Goal: Check status: Check status

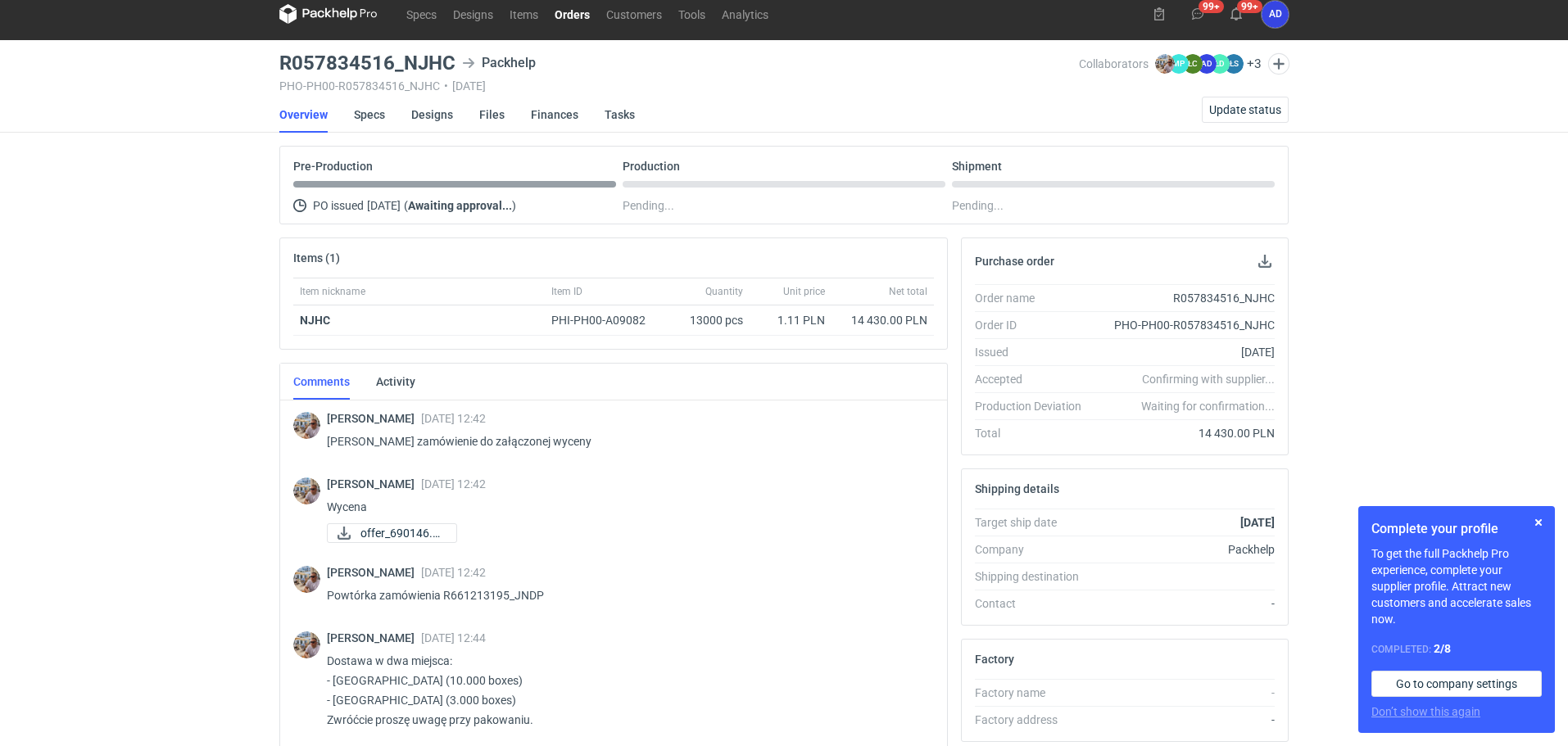
scroll to position [12, 0]
click at [567, 10] on link "Orders" at bounding box center [572, 14] width 51 height 20
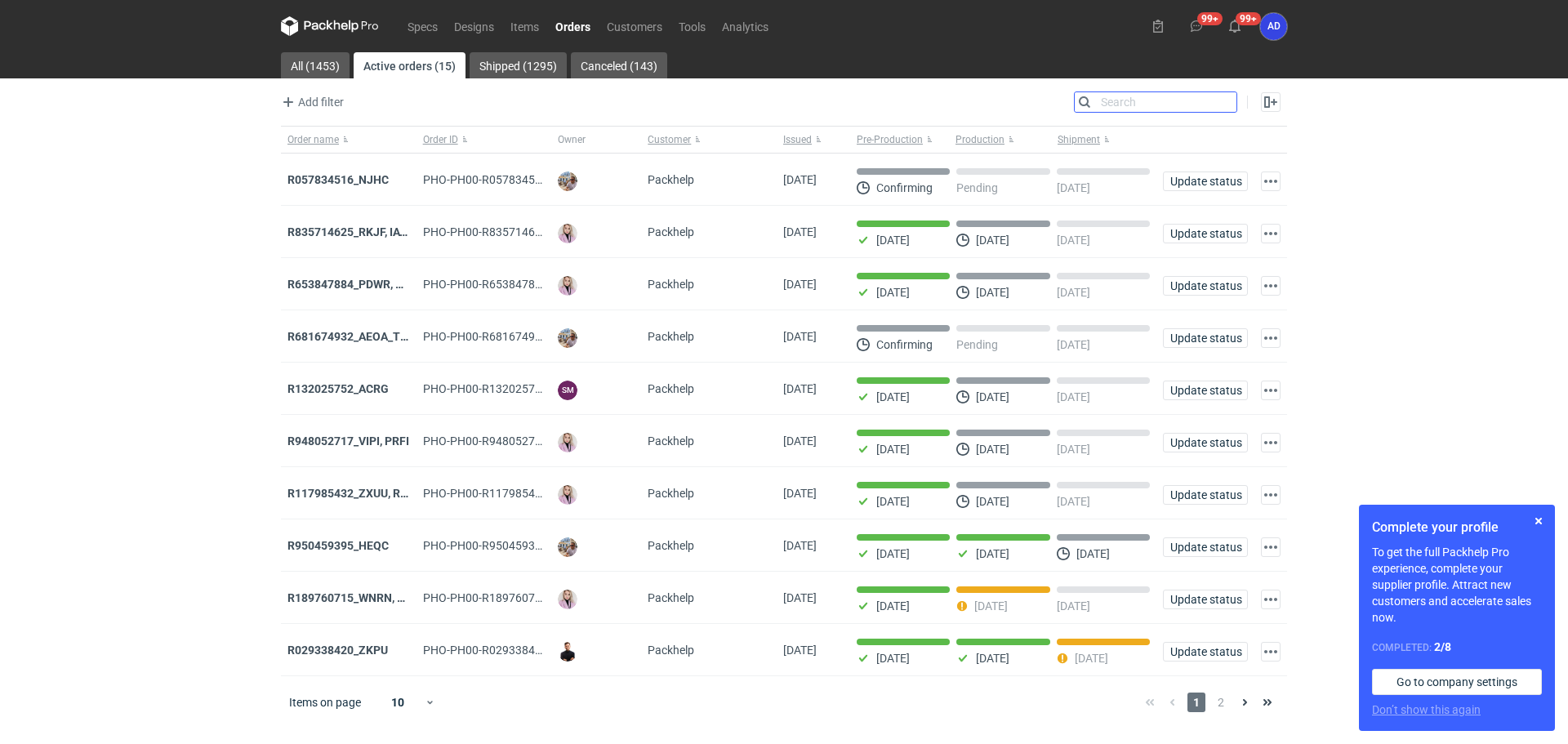
click at [1221, 107] on input "Search" at bounding box center [1156, 101] width 162 height 20
click at [1127, 102] on input "Search" at bounding box center [1156, 101] width 162 height 20
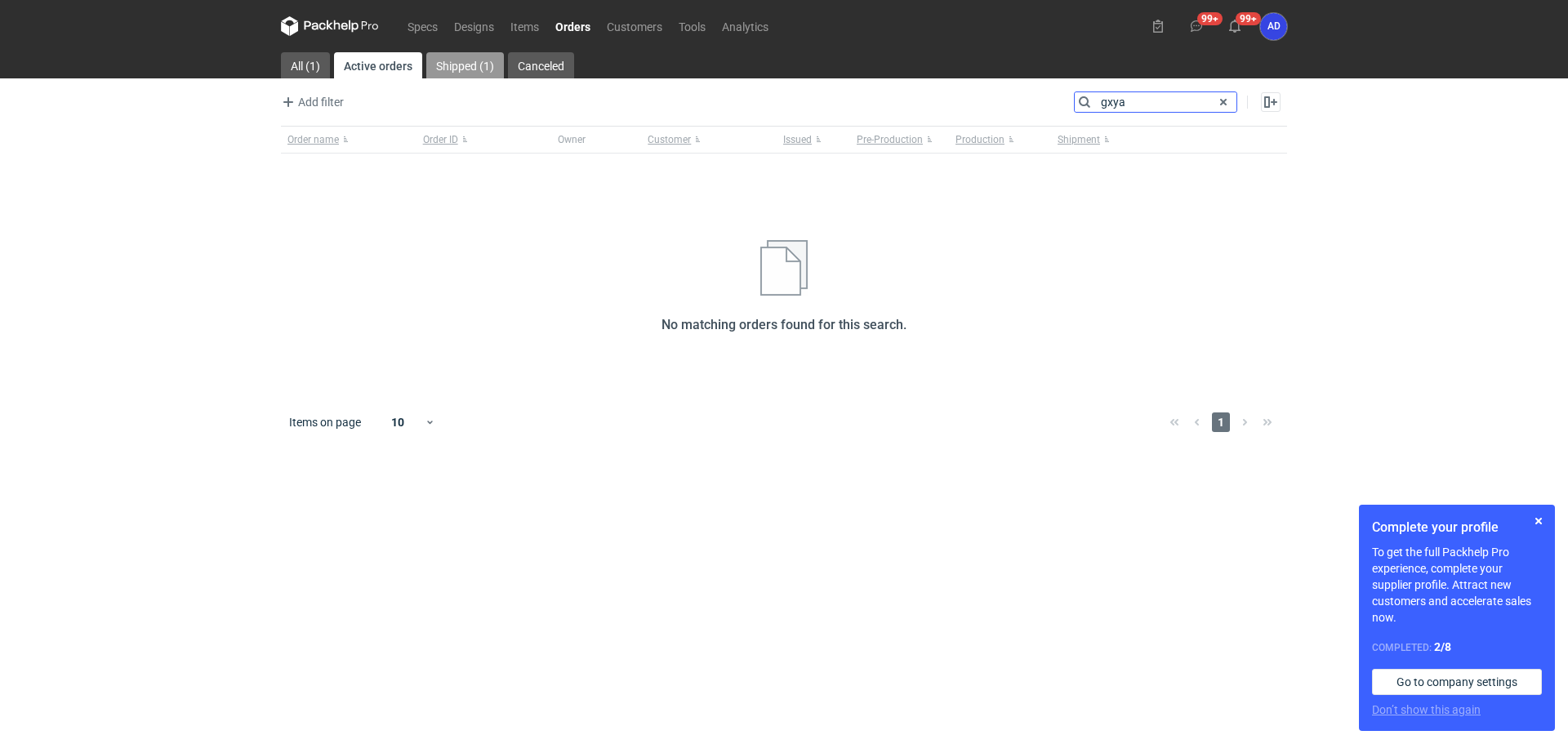
type input "gxya"
click at [464, 72] on link "Shipped (1)" at bounding box center [464, 65] width 78 height 26
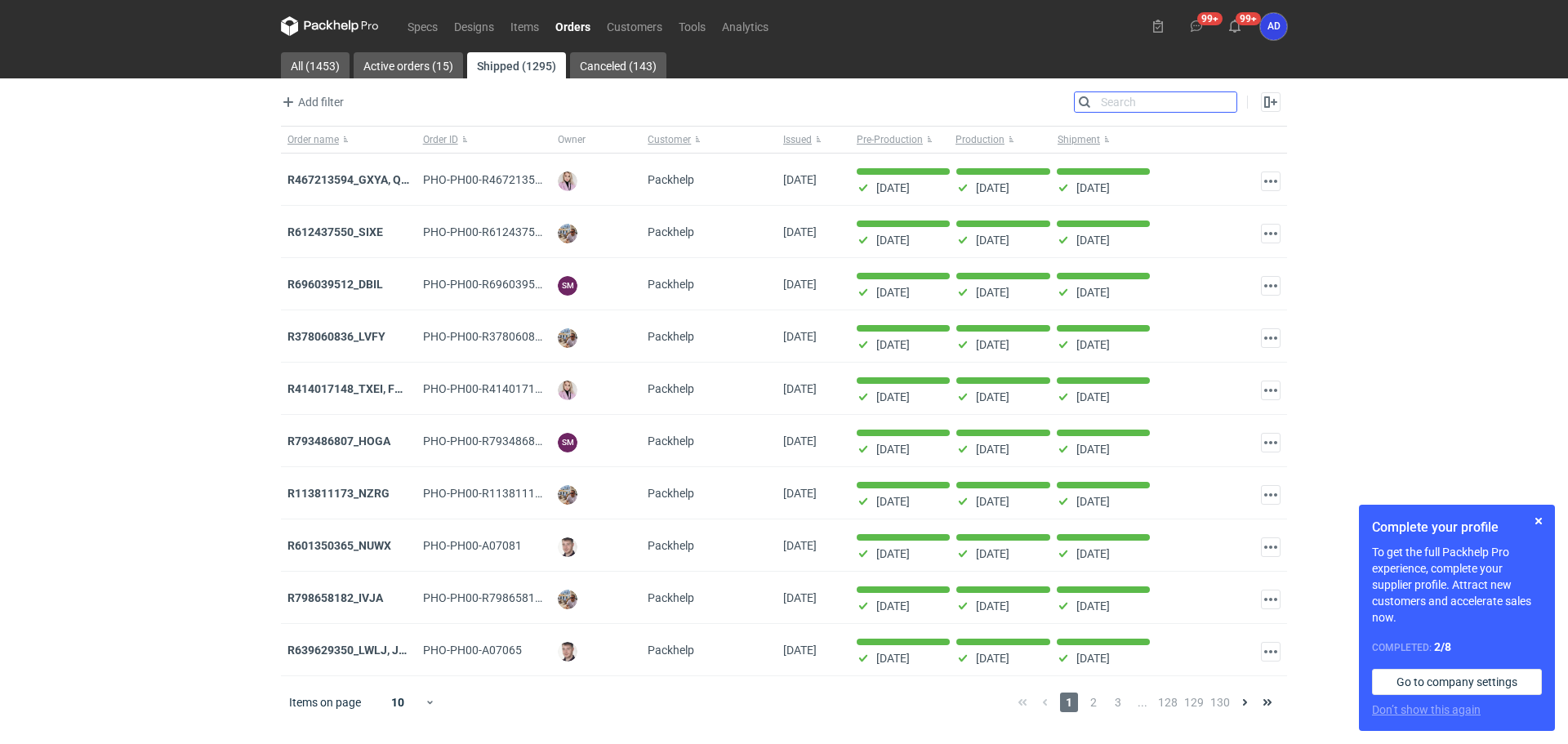
click at [1133, 104] on input "Search" at bounding box center [1156, 101] width 162 height 20
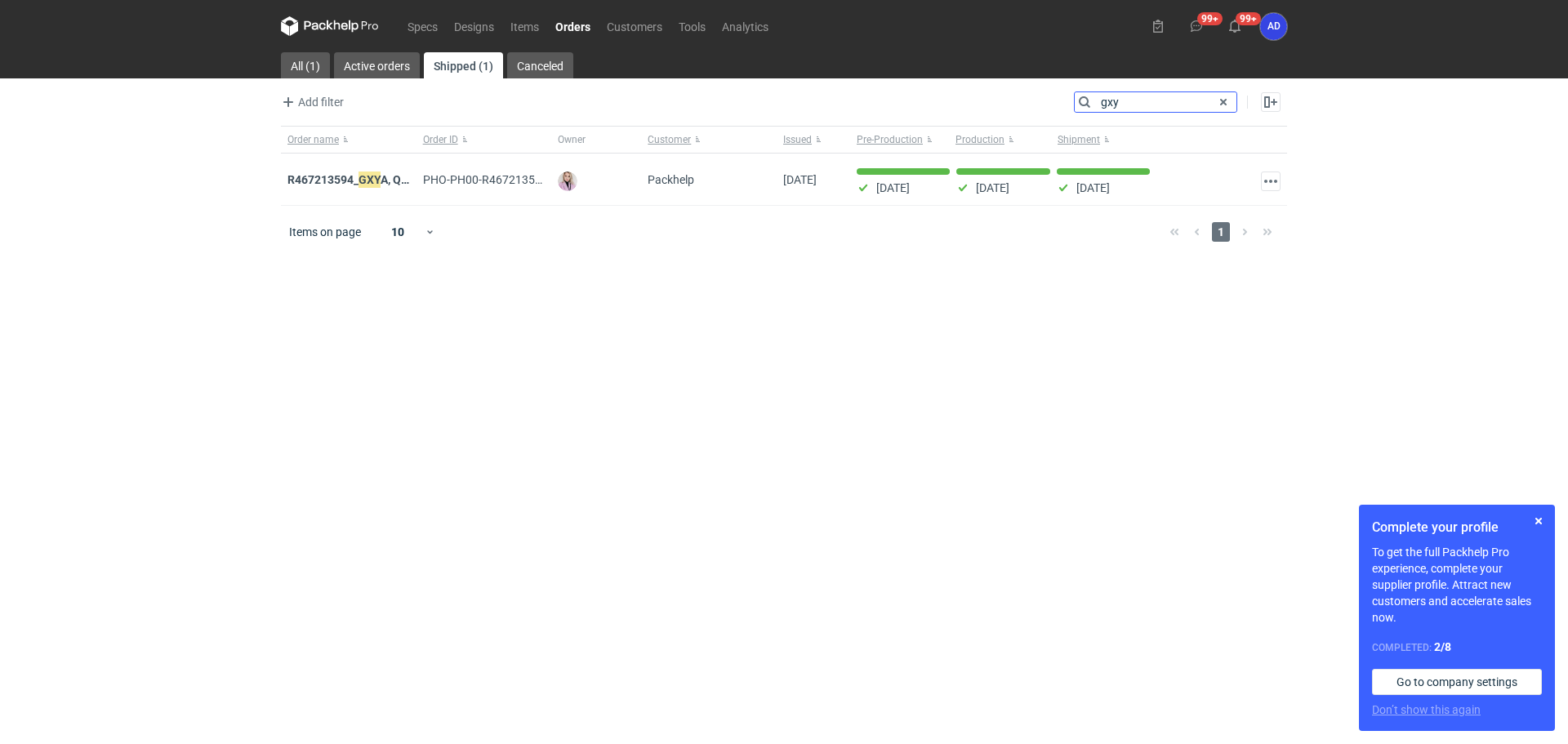
type input "gxy"
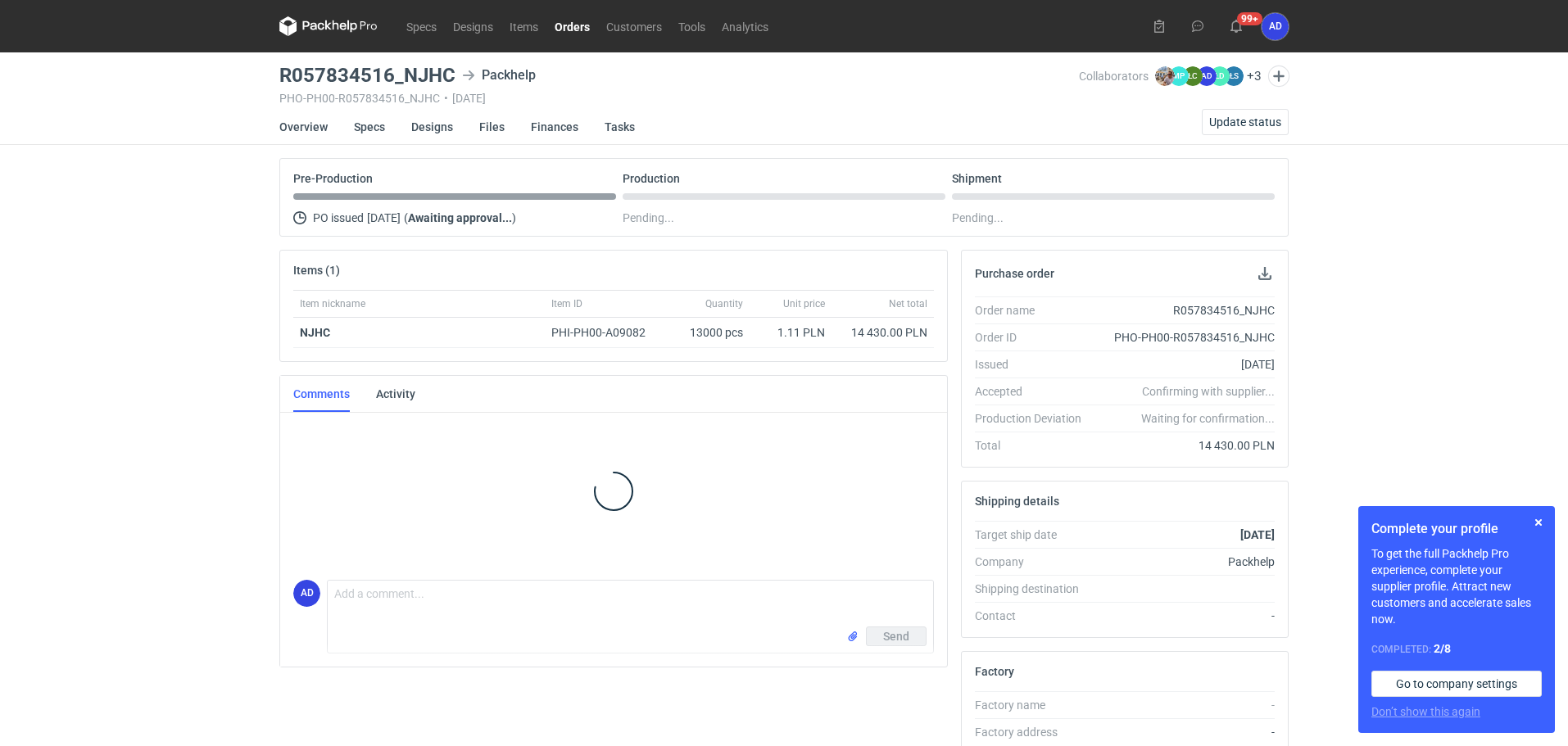
scroll to position [12, 0]
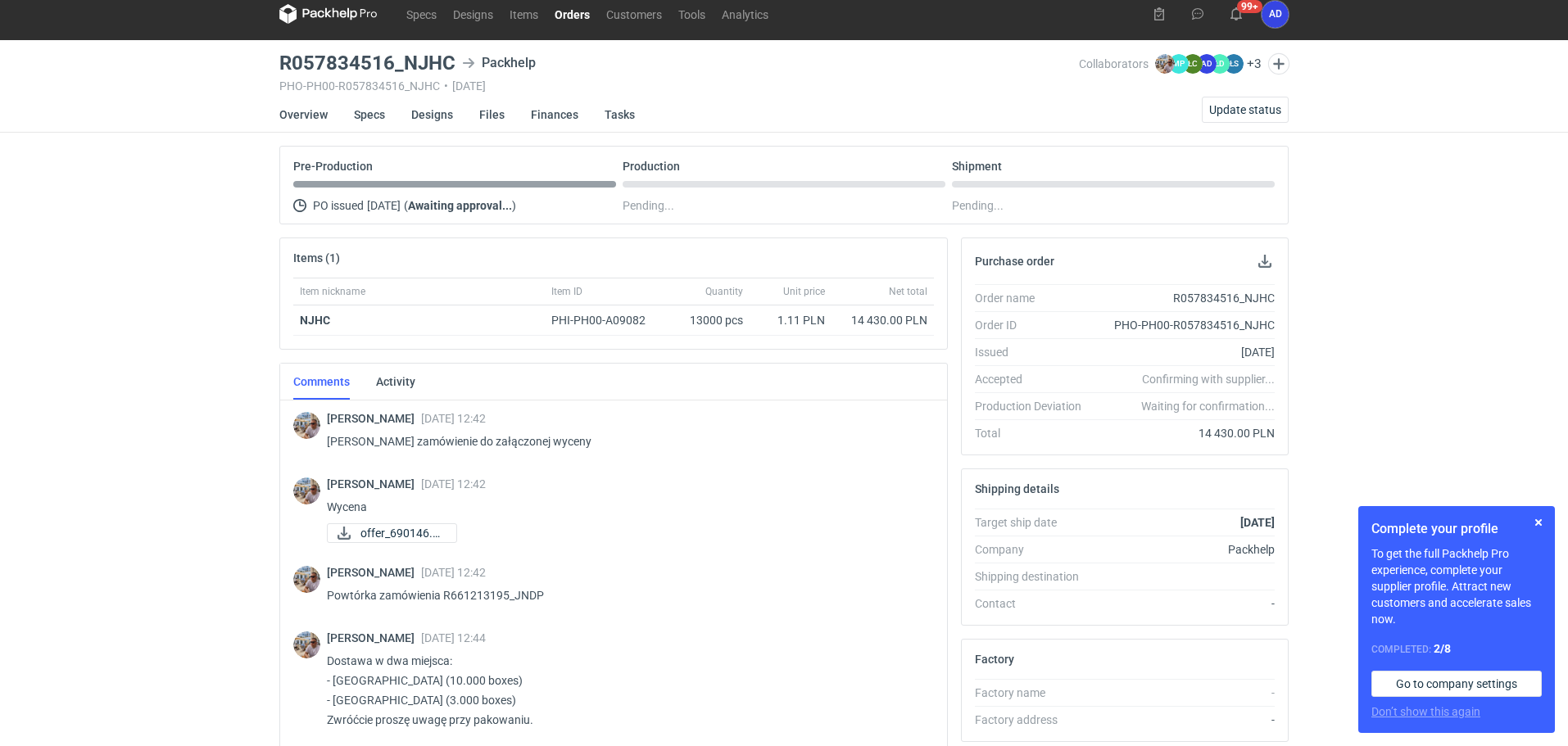
click at [578, 15] on link "Orders" at bounding box center [572, 14] width 51 height 20
